Goal: Information Seeking & Learning: Find specific page/section

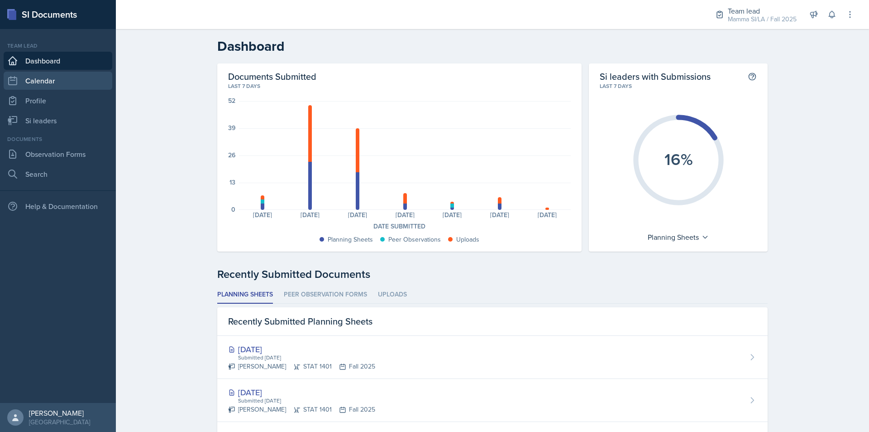
click at [70, 86] on link "Calendar" at bounding box center [58, 81] width 109 height 18
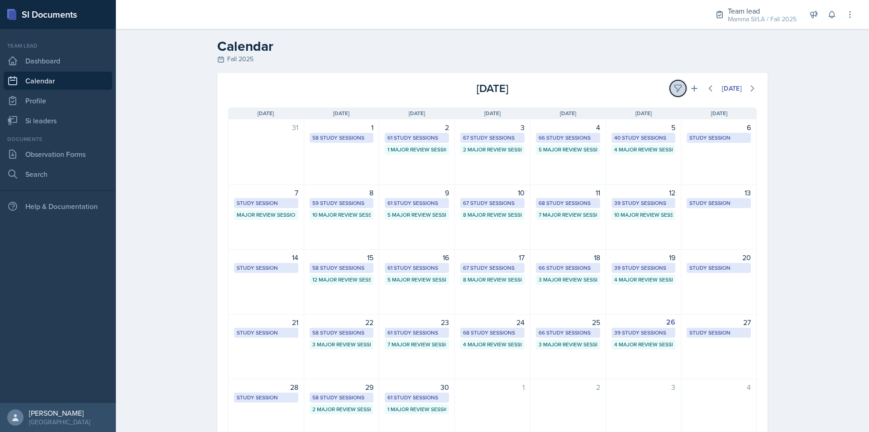
click at [676, 89] on icon at bounding box center [678, 88] width 9 height 9
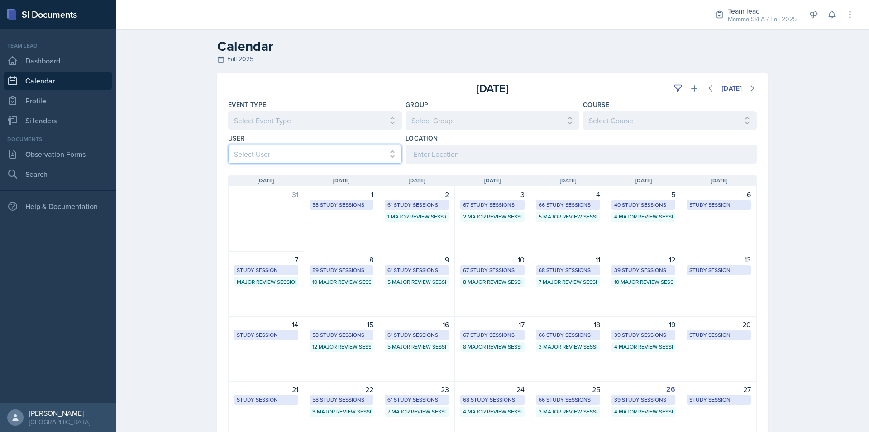
click at [273, 162] on select "Select User All" at bounding box center [315, 153] width 174 height 19
click at [277, 162] on select "Select User All" at bounding box center [315, 153] width 174 height 19
click at [341, 159] on select "Select User All" at bounding box center [315, 153] width 174 height 19
click at [286, 154] on select "Select User All" at bounding box center [315, 153] width 174 height 19
click at [461, 152] on input at bounding box center [581, 153] width 351 height 19
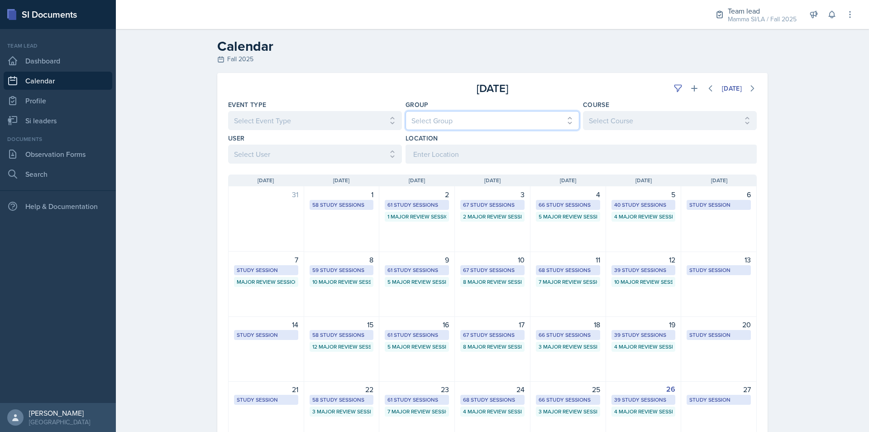
click at [450, 119] on select "Select Group All Demon SI of [GEOGRAPHIC_DATA] Les Mariettables Lion King Mamma…" at bounding box center [493, 120] width 174 height 19
click at [40, 114] on link "Si leaders" at bounding box center [58, 120] width 109 height 18
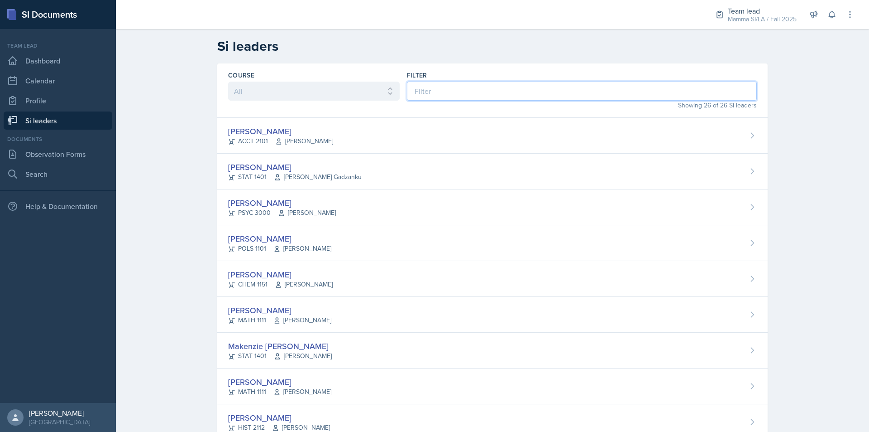
click at [412, 92] on input at bounding box center [582, 91] width 350 height 19
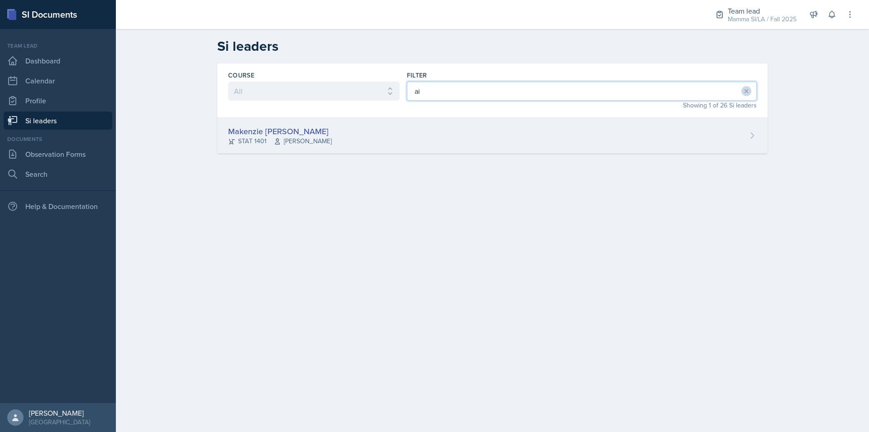
type input "ai"
click at [393, 126] on div "Makenzie [PERSON_NAME] STAT 1401 [PERSON_NAME]" at bounding box center [492, 136] width 551 height 36
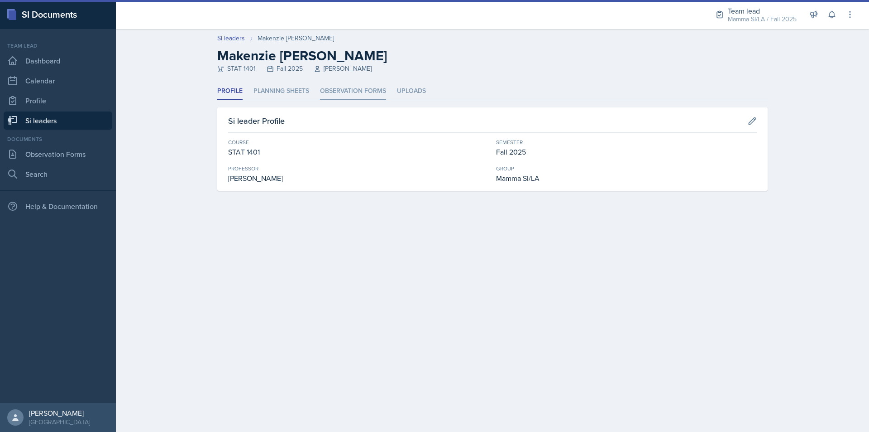
click at [378, 94] on li "Observation Forms" at bounding box center [353, 91] width 66 height 18
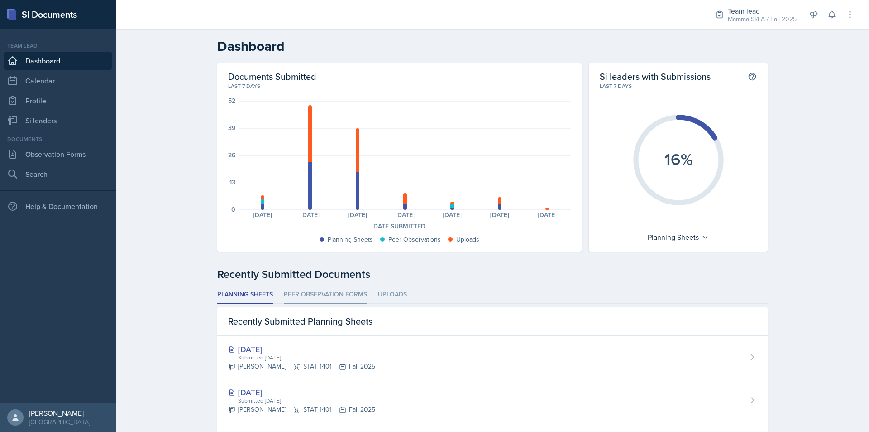
click at [341, 295] on li "Peer Observation Forms" at bounding box center [325, 295] width 83 height 18
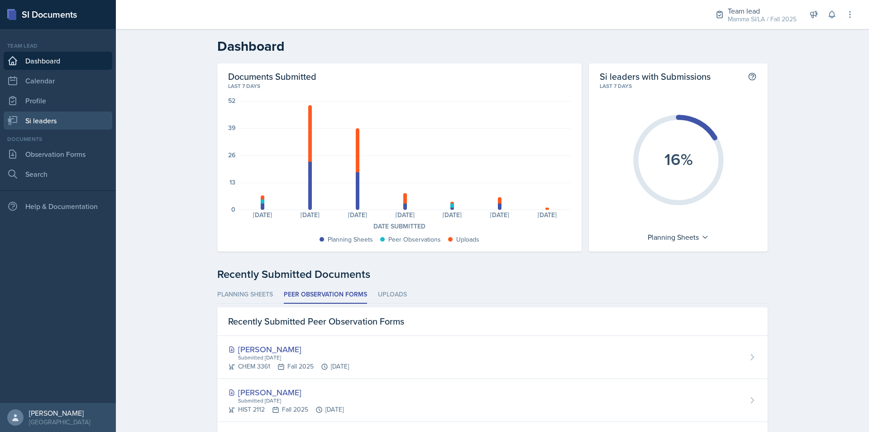
click at [53, 123] on link "Si leaders" at bounding box center [58, 120] width 109 height 18
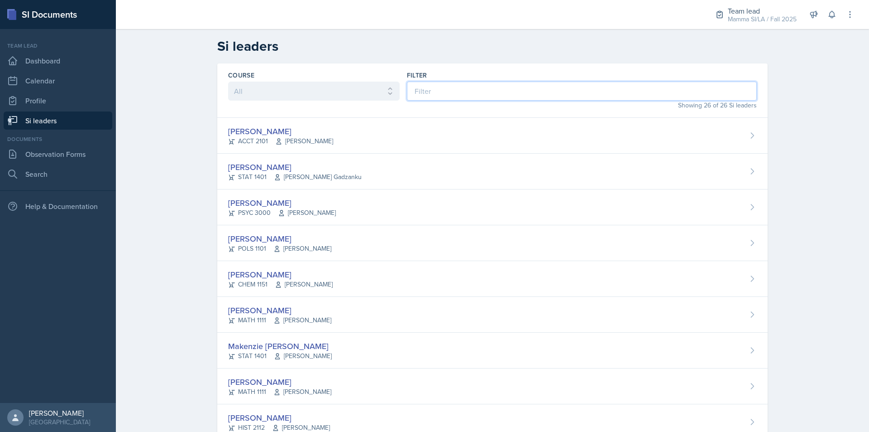
click at [433, 92] on input at bounding box center [582, 91] width 350 height 19
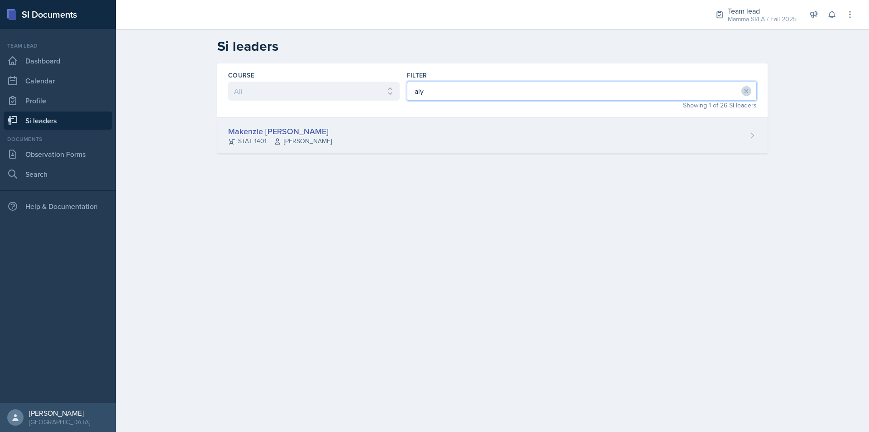
type input "aiy"
click at [444, 145] on div "Makenzie [PERSON_NAME] STAT 1401 [PERSON_NAME]" at bounding box center [492, 136] width 551 height 36
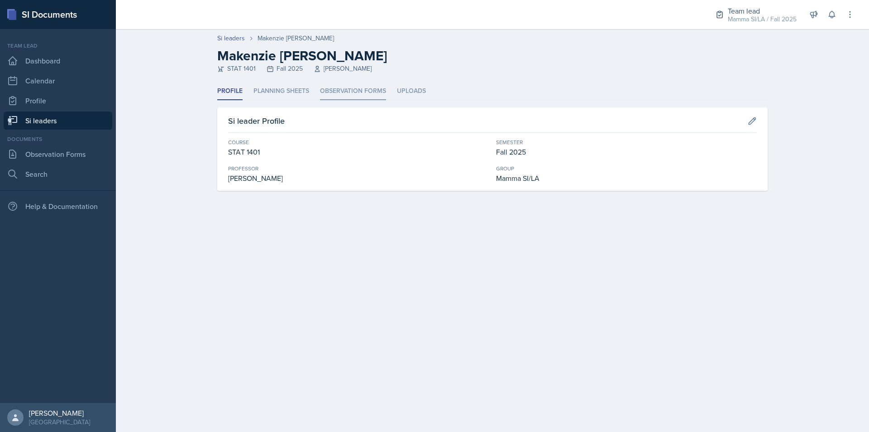
click at [355, 91] on li "Observation Forms" at bounding box center [353, 91] width 66 height 18
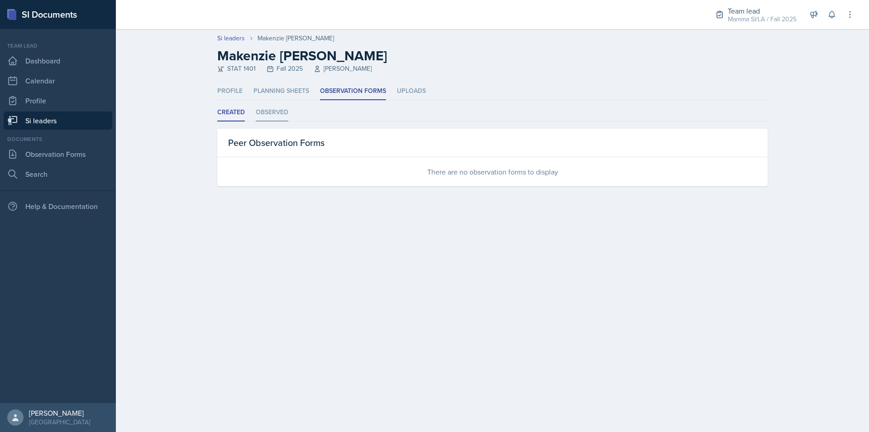
click at [280, 107] on li "Observed" at bounding box center [272, 113] width 33 height 18
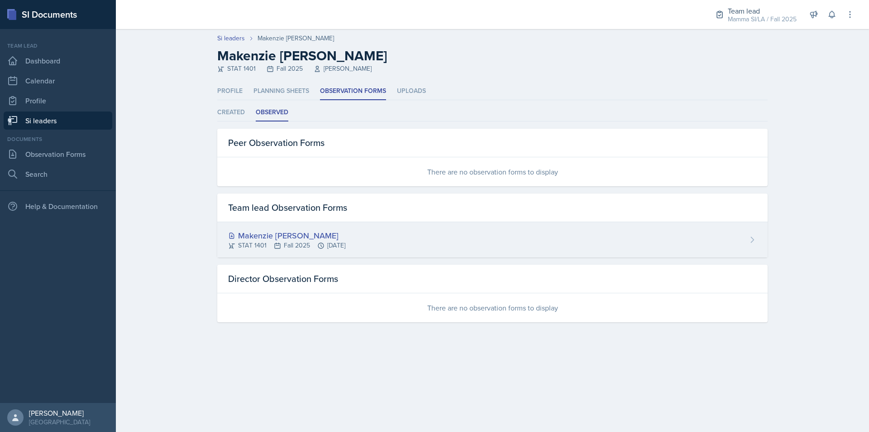
click at [383, 240] on div "Makenzie [PERSON_NAME] STAT 1401 Fall 2025 [DATE]" at bounding box center [492, 239] width 551 height 35
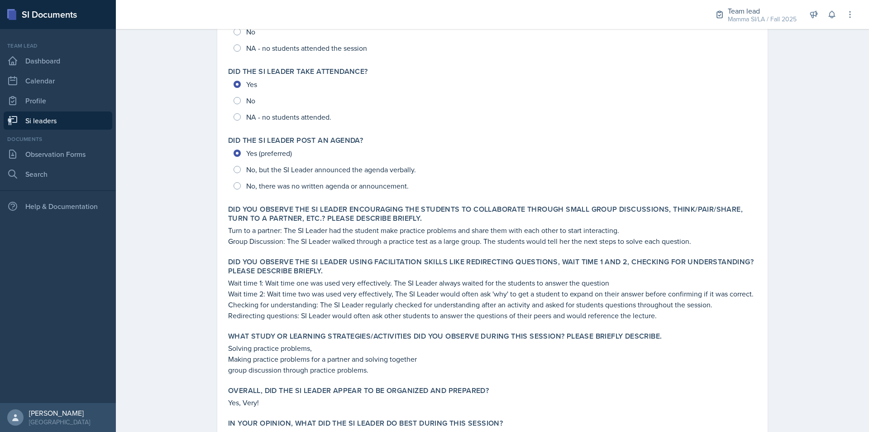
scroll to position [136, 0]
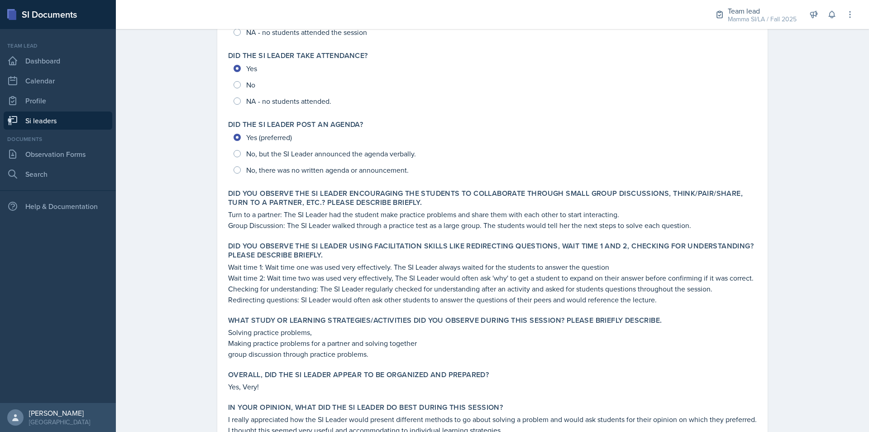
click at [76, 121] on link "Si leaders" at bounding box center [58, 120] width 109 height 18
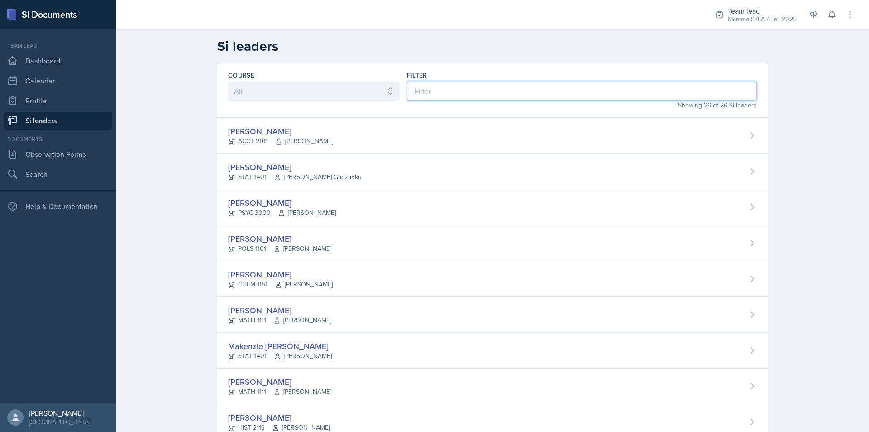
click at [427, 94] on input at bounding box center [582, 91] width 350 height 19
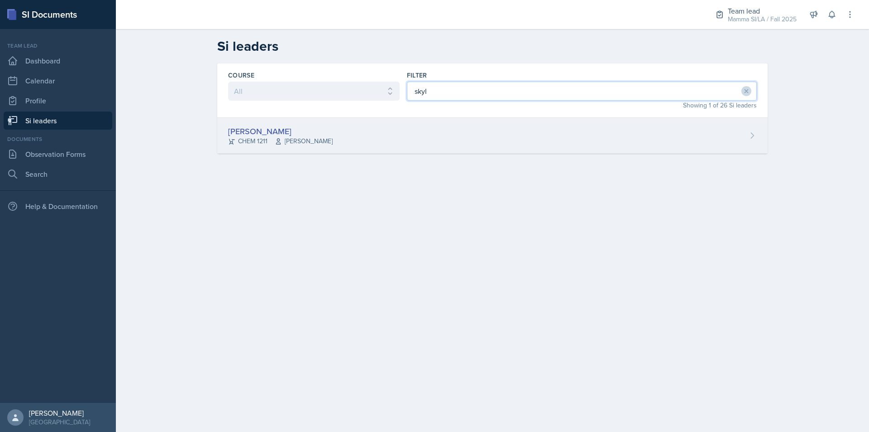
type input "skyl"
click at [425, 130] on div "[PERSON_NAME] CHEM 1211 [PERSON_NAME]" at bounding box center [492, 136] width 551 height 36
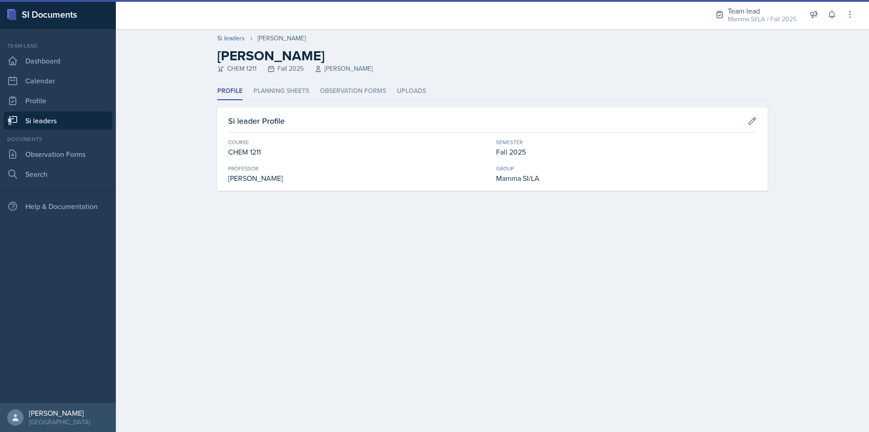
click at [352, 104] on div "Profile Planning Sheets Observation Forms Uploads Profile Planning Sheets Obser…" at bounding box center [492, 136] width 551 height 108
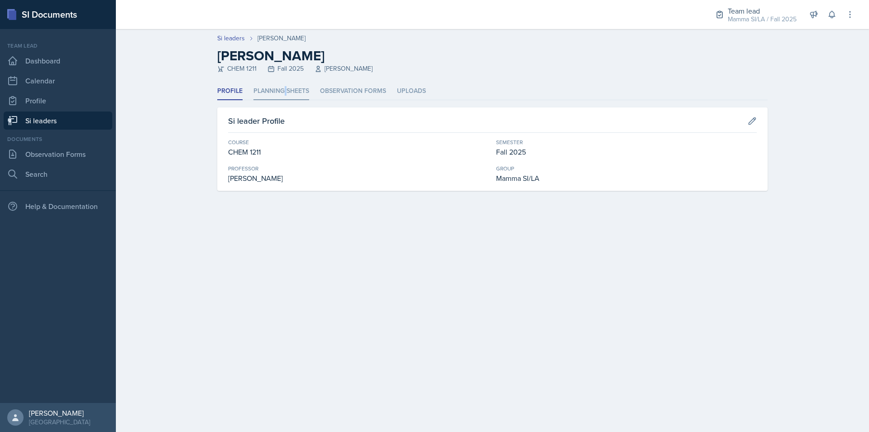
click at [282, 92] on li "Planning Sheets" at bounding box center [282, 91] width 56 height 18
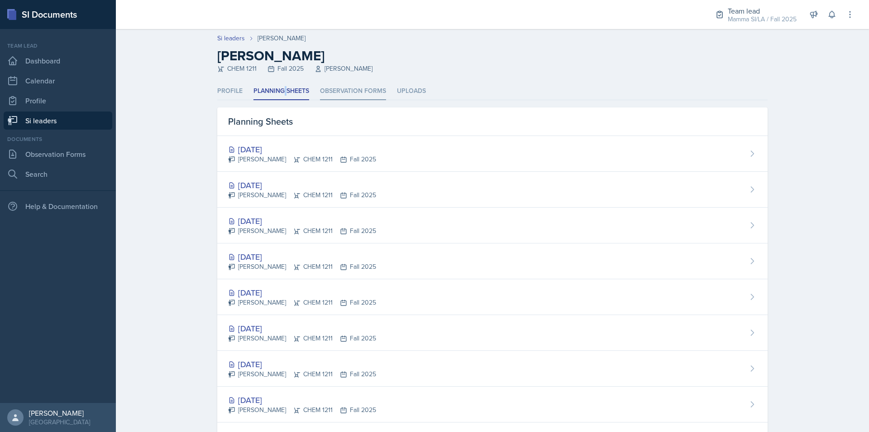
click at [355, 93] on li "Observation Forms" at bounding box center [353, 91] width 66 height 18
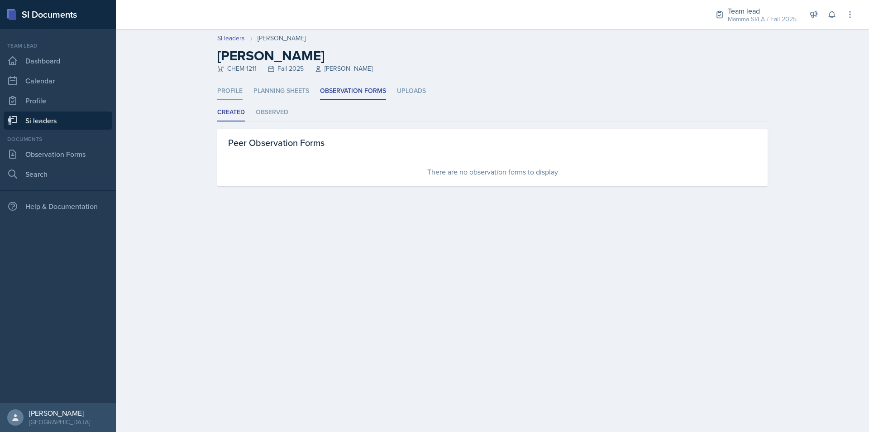
click at [218, 92] on li "Profile" at bounding box center [229, 91] width 25 height 18
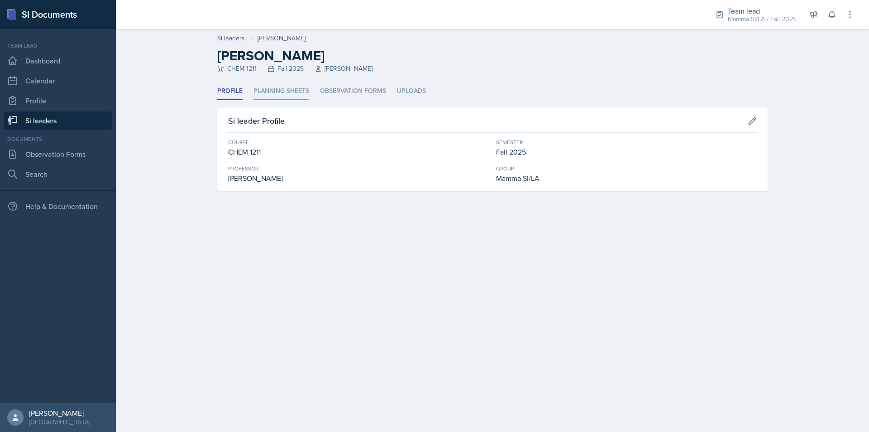
click at [264, 93] on li "Planning Sheets" at bounding box center [282, 91] width 56 height 18
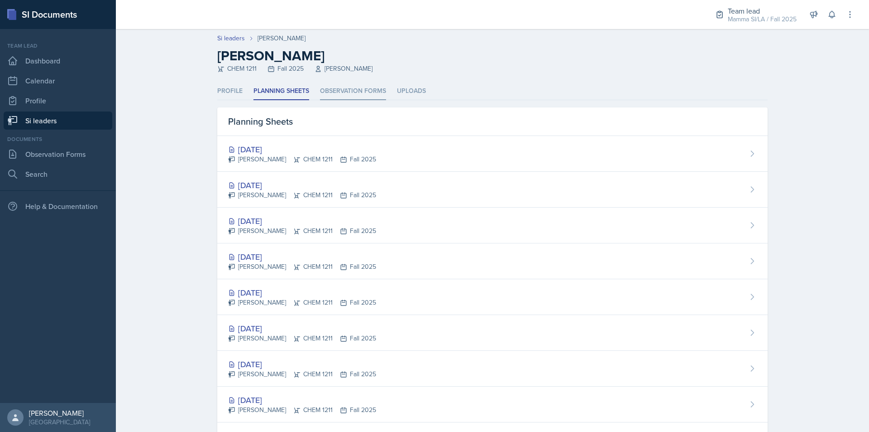
click at [335, 93] on li "Observation Forms" at bounding box center [353, 91] width 66 height 18
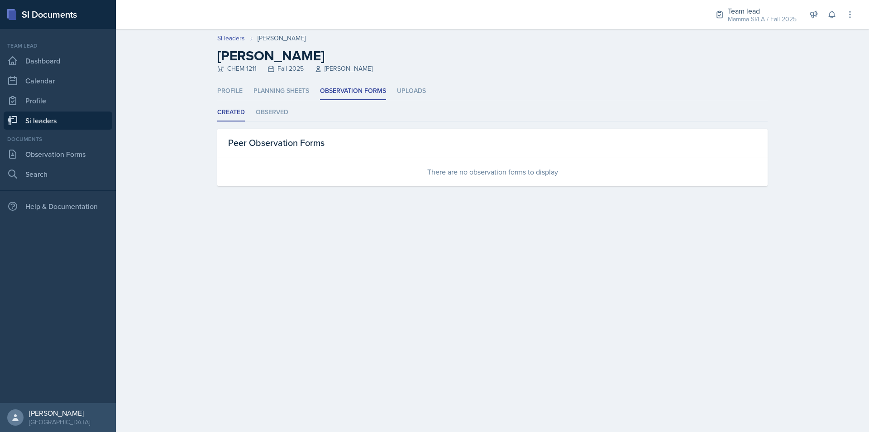
click at [388, 154] on div "Peer Observation Forms" at bounding box center [492, 143] width 551 height 29
click at [286, 114] on li "Observed" at bounding box center [272, 113] width 33 height 18
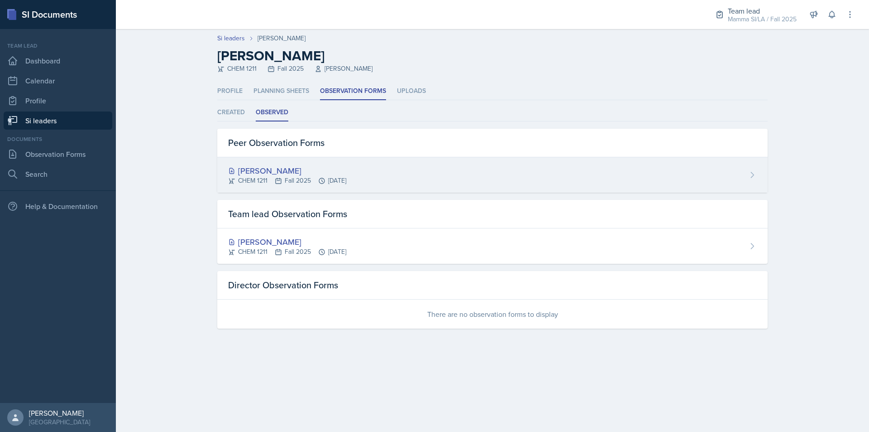
click at [410, 175] on div "[PERSON_NAME] CHEM 1211 Fall 2025 [DATE]" at bounding box center [492, 174] width 551 height 35
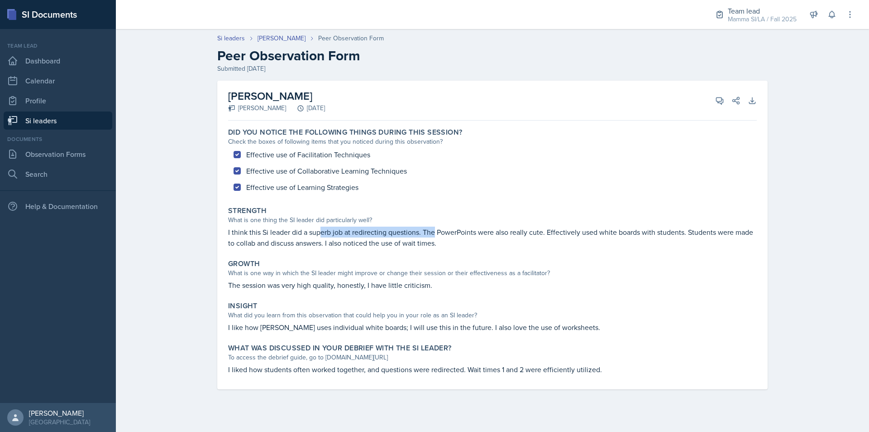
drag, startPoint x: 342, startPoint y: 229, endPoint x: 435, endPoint y: 235, distance: 92.5
click at [435, 235] on p "I think this Si leader did a superb job at redirecting questions. The PowerPoin…" at bounding box center [492, 237] width 529 height 22
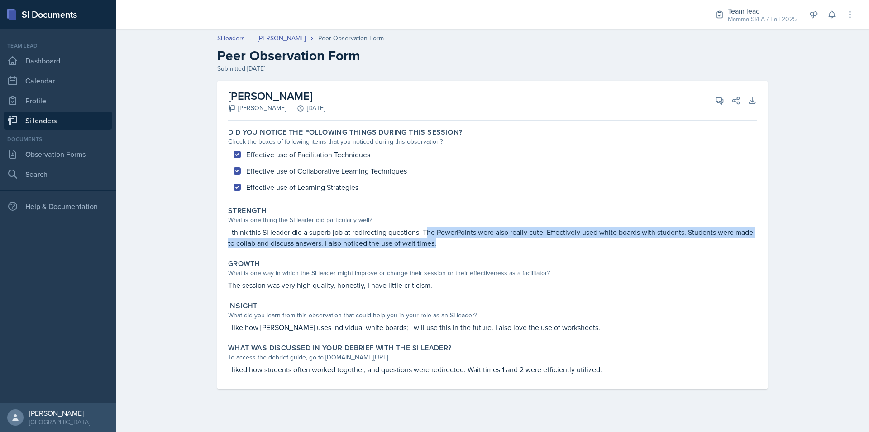
drag, startPoint x: 410, startPoint y: 234, endPoint x: 462, endPoint y: 240, distance: 52.0
click at [462, 240] on p "I think this Si leader did a superb job at redirecting questions. The PowerPoin…" at bounding box center [492, 237] width 529 height 22
click at [461, 240] on p "I think this Si leader did a superb job at redirecting questions. The PowerPoin…" at bounding box center [492, 237] width 529 height 22
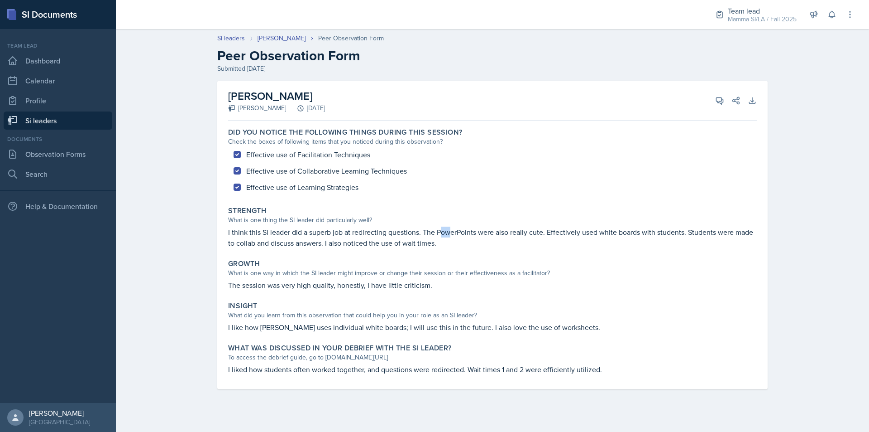
drag, startPoint x: 441, startPoint y: 233, endPoint x: 457, endPoint y: 237, distance: 16.7
click at [456, 237] on p "I think this Si leader did a superb job at redirecting questions. The PowerPoin…" at bounding box center [492, 237] width 529 height 22
click at [443, 235] on p "I think this Si leader did a superb job at redirecting questions. The PowerPoin…" at bounding box center [492, 237] width 529 height 22
click at [74, 120] on link "Si leaders" at bounding box center [58, 120] width 109 height 18
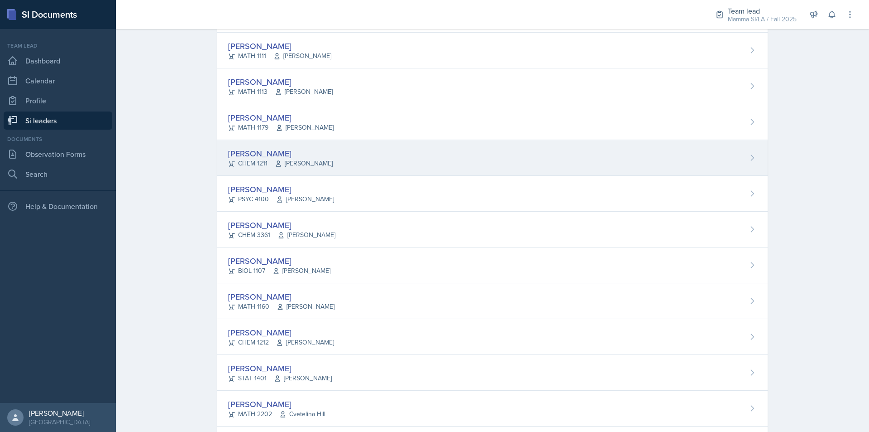
scroll to position [408, 0]
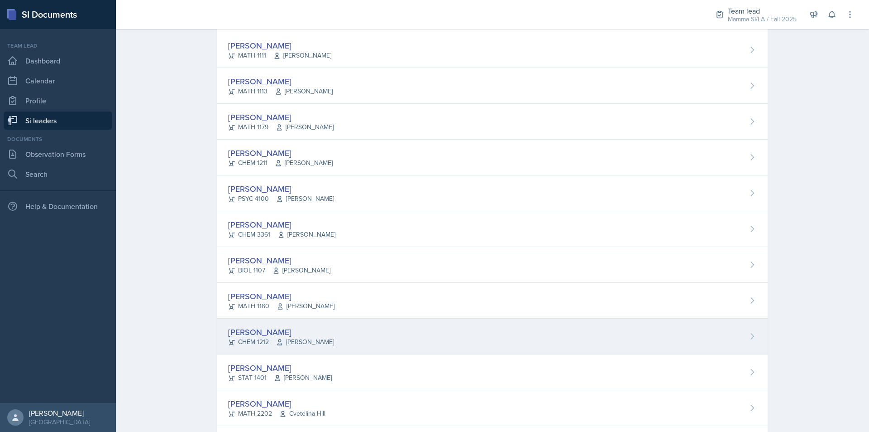
click at [307, 342] on span "[PERSON_NAME]" at bounding box center [305, 342] width 58 height 10
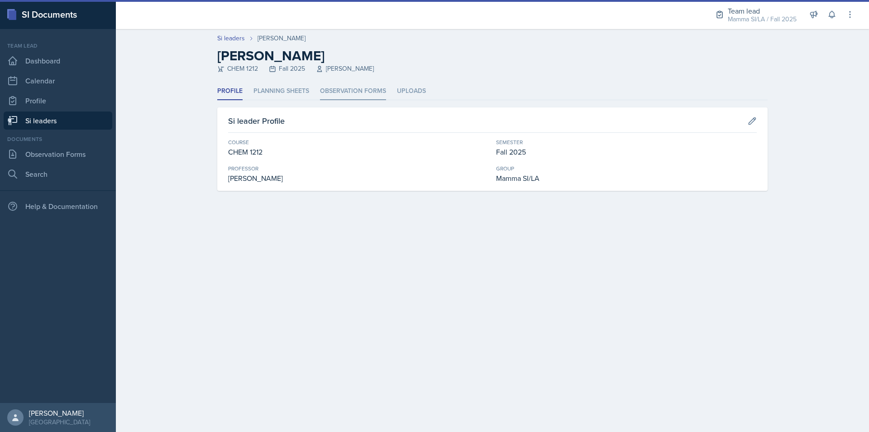
click at [347, 90] on li "Observation Forms" at bounding box center [353, 91] width 66 height 18
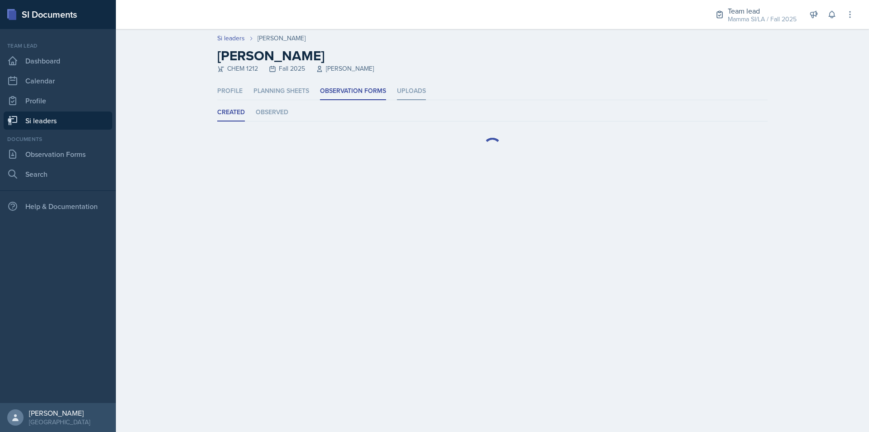
click at [397, 92] on li "Uploads" at bounding box center [411, 91] width 29 height 18
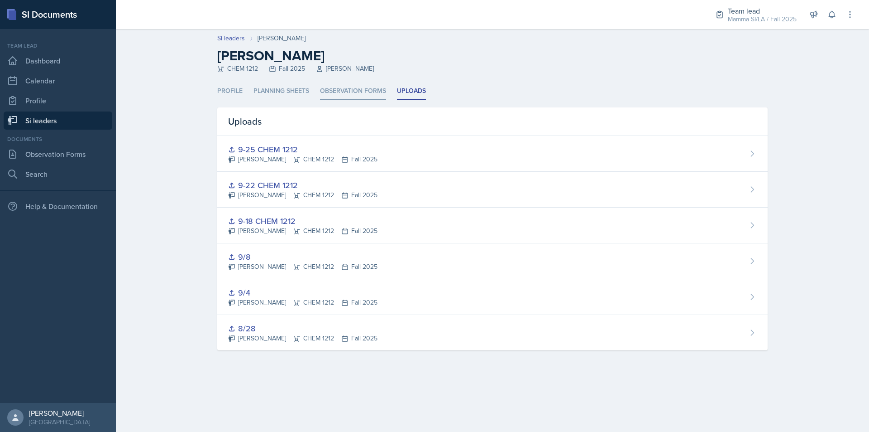
click at [352, 89] on li "Observation Forms" at bounding box center [353, 91] width 66 height 18
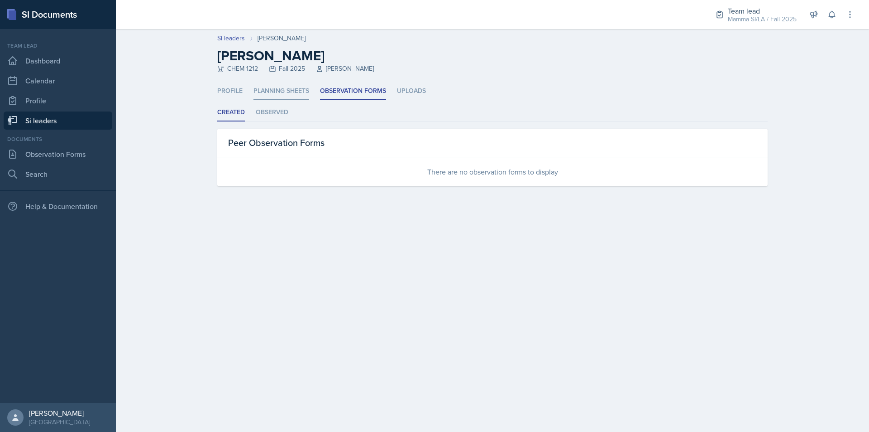
click at [276, 86] on li "Planning Sheets" at bounding box center [282, 91] width 56 height 18
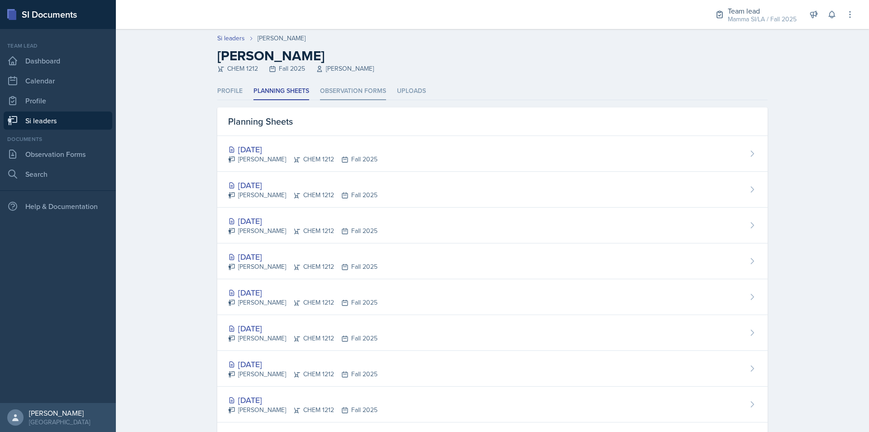
click at [339, 92] on li "Observation Forms" at bounding box center [353, 91] width 66 height 18
